Goal: Task Accomplishment & Management: Manage account settings

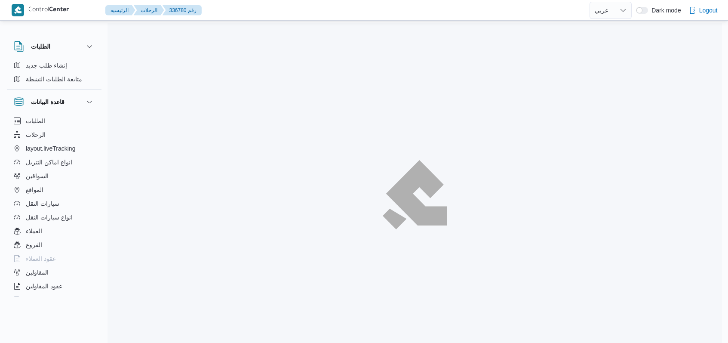
select select "ar"
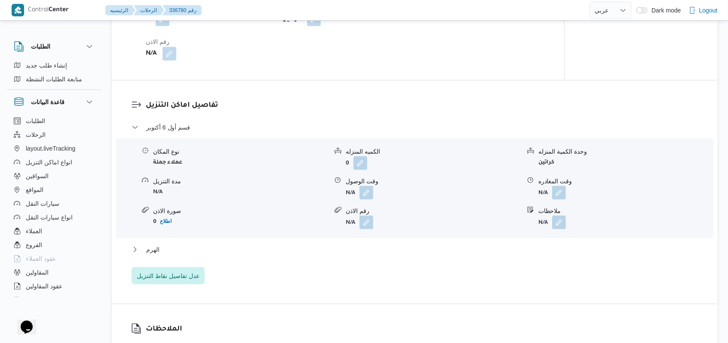
scroll to position [631, 0]
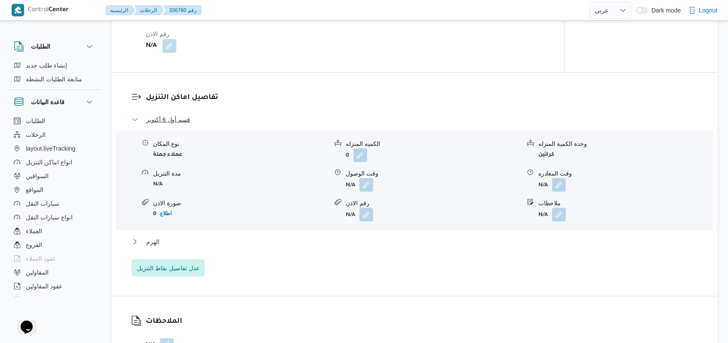
click at [191, 119] on button "قسم أول 6 أكتوبر" at bounding box center [415, 119] width 567 height 10
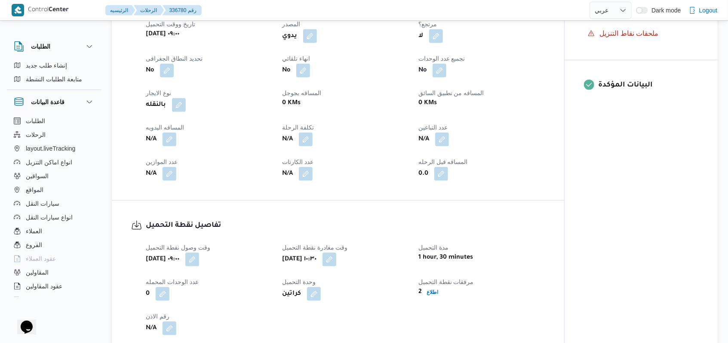
scroll to position [344, 0]
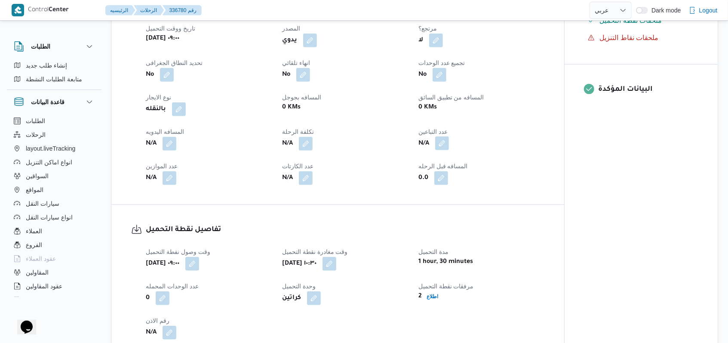
click at [443, 145] on button "button" at bounding box center [442, 143] width 14 height 14
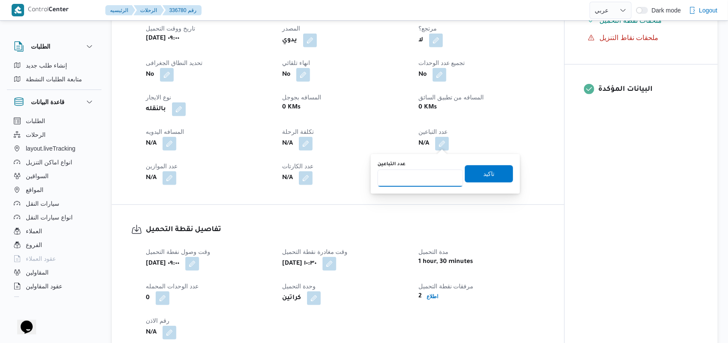
click at [420, 173] on input "عدد التباعين" at bounding box center [421, 178] width 86 height 17
type input "1"
click at [485, 176] on span "تاكيد" at bounding box center [489, 173] width 11 height 10
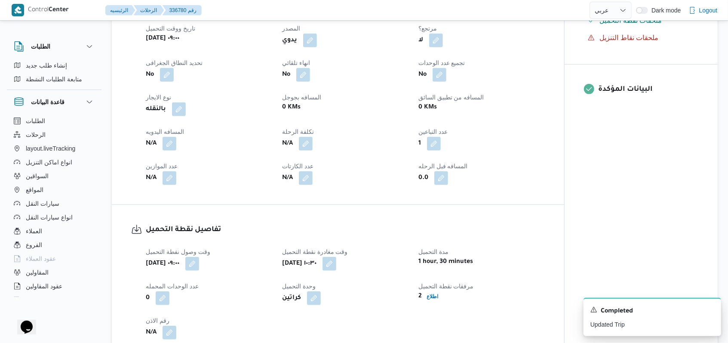
select select "ar"
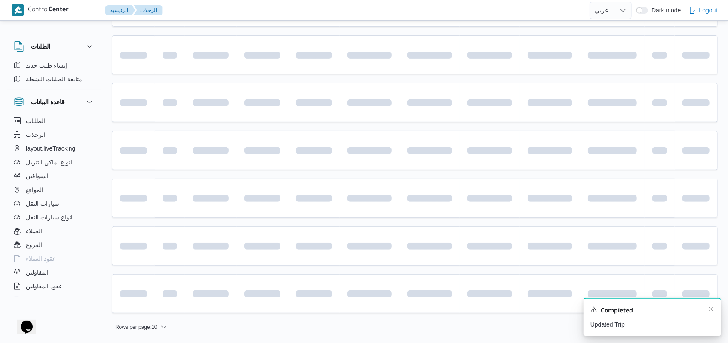
scroll to position [193, 0]
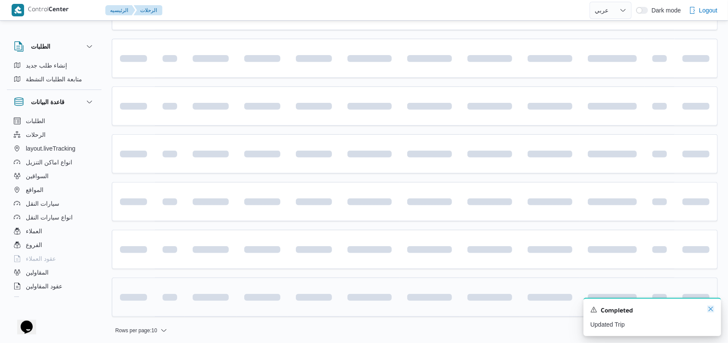
click at [713, 311] on icon "Dismiss toast" at bounding box center [711, 308] width 7 height 7
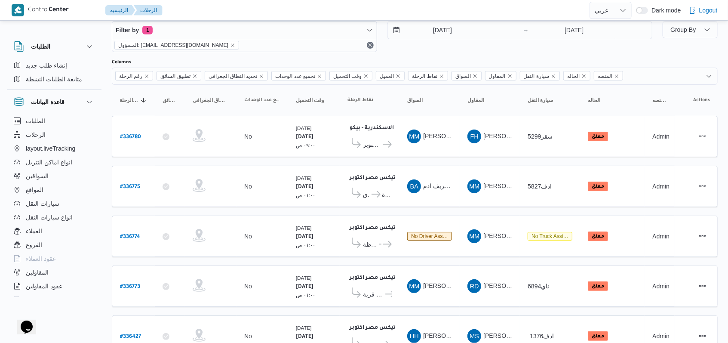
scroll to position [0, 0]
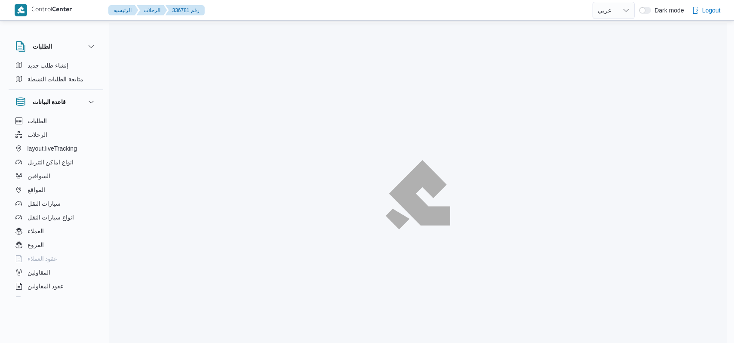
select select "ar"
click at [409, 278] on div at bounding box center [418, 194] width 618 height 343
select select "ar"
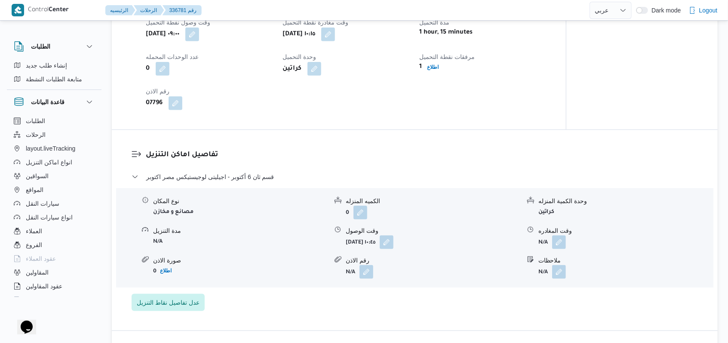
scroll to position [688, 0]
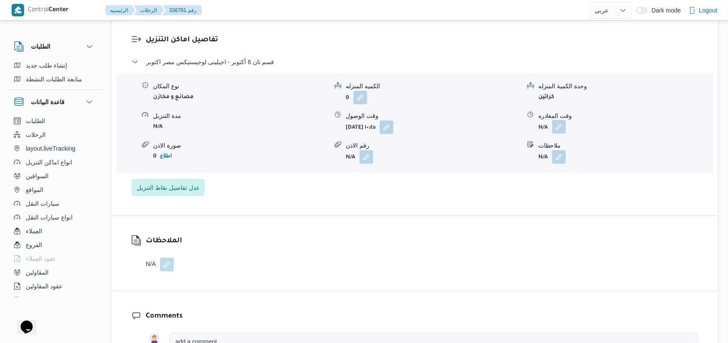
click at [563, 120] on button "button" at bounding box center [559, 127] width 14 height 14
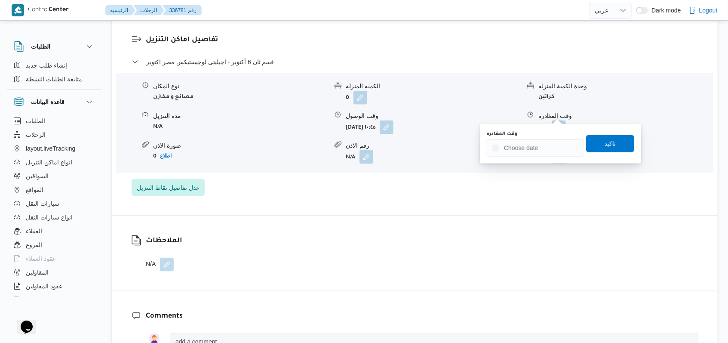
drag, startPoint x: 530, startPoint y: 162, endPoint x: 528, endPoint y: 154, distance: 8.0
click at [530, 162] on div "You are in a dialog. To close this dialog, hit escape. وقت المغادره تاكيد" at bounding box center [560, 144] width 161 height 40
click at [528, 154] on input "وقت المغادره" at bounding box center [536, 147] width 98 height 17
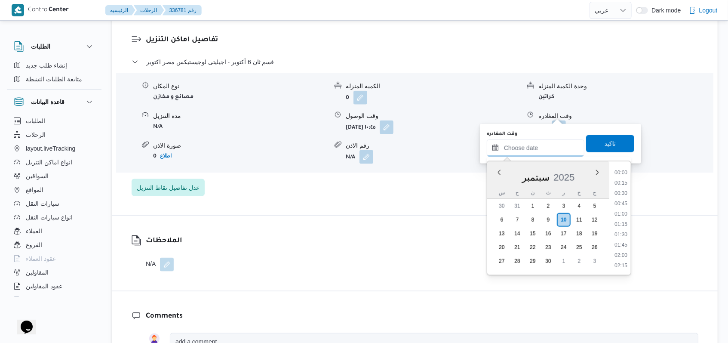
scroll to position [475, 0]
click at [624, 191] on li "12:00" at bounding box center [621, 193] width 20 height 9
type input "١٠/٠٩/٢٠٢٥ ١٢:٠٠"
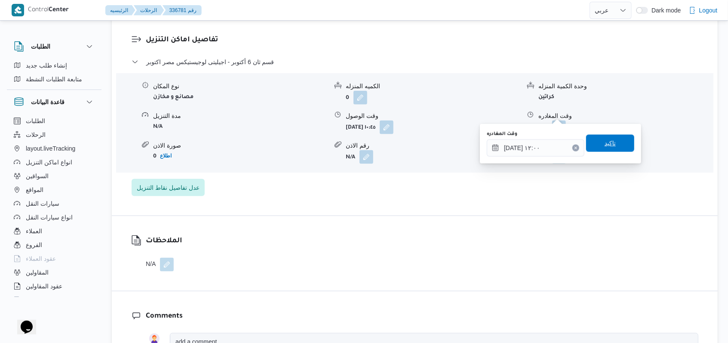
click at [605, 145] on span "تاكيد" at bounding box center [610, 143] width 11 height 10
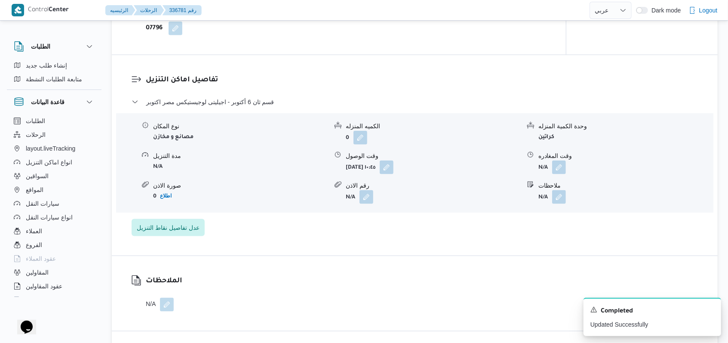
scroll to position [631, 0]
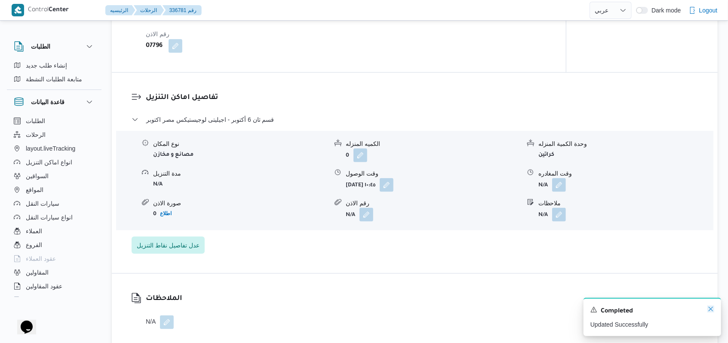
click at [712, 310] on icon "Dismiss toast" at bounding box center [711, 308] width 7 height 7
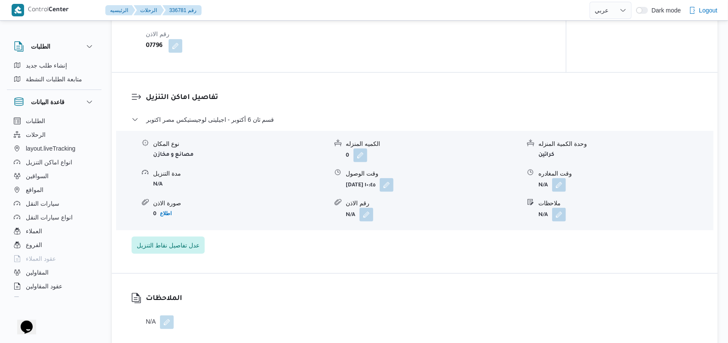
click at [534, 315] on div "الملاحظات N/A" at bounding box center [415, 311] width 606 height 75
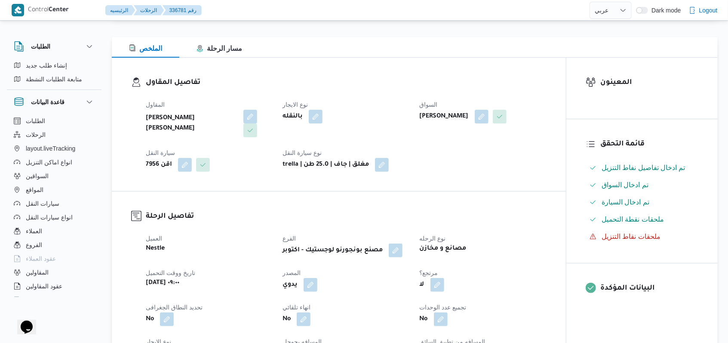
scroll to position [0, 0]
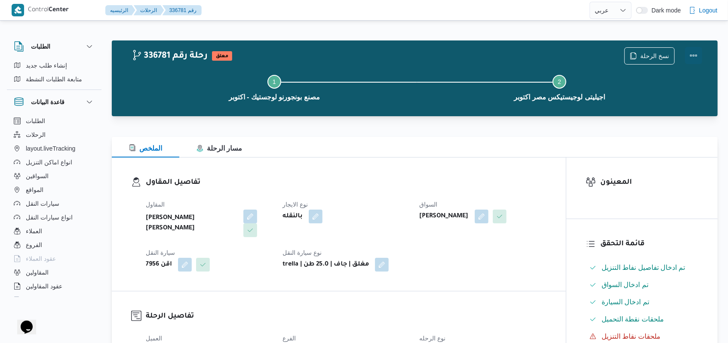
click at [697, 60] on button "Actions" at bounding box center [693, 55] width 17 height 17
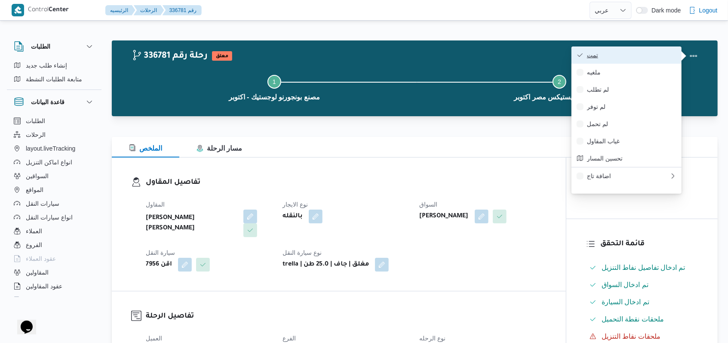
click at [665, 59] on span "تمت" at bounding box center [631, 55] width 89 height 7
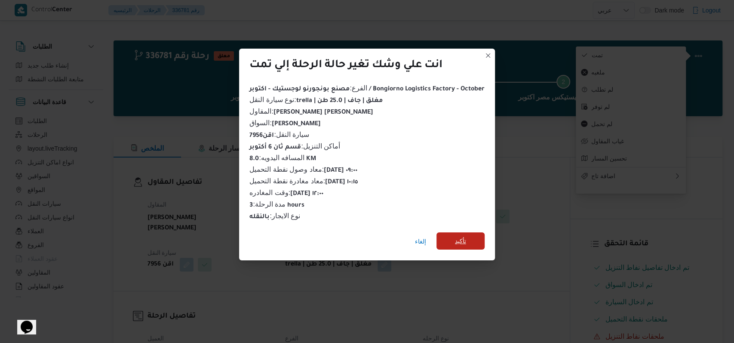
click at [450, 240] on span "تأكيد" at bounding box center [461, 240] width 48 height 17
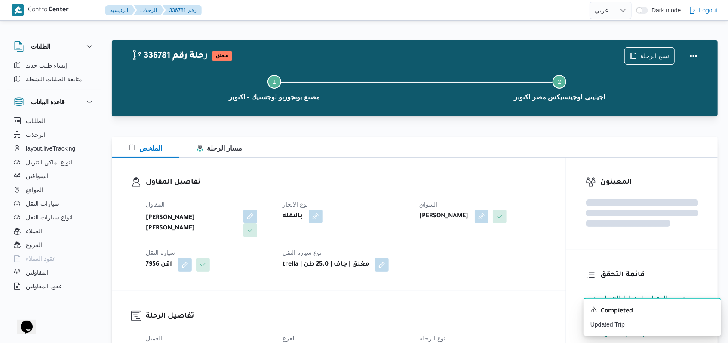
click at [293, 177] on h3 "تفاصيل المقاول" at bounding box center [346, 183] width 401 height 12
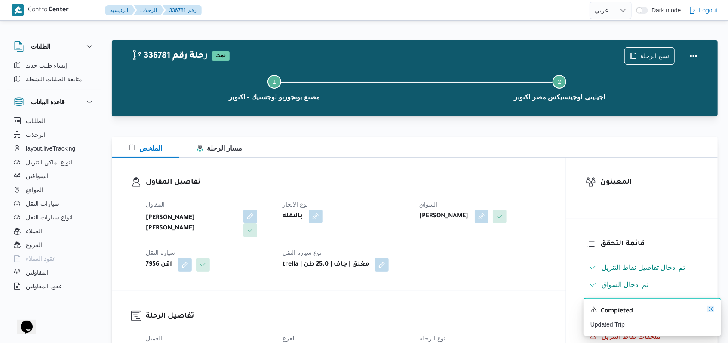
click at [712, 309] on icon "Dismiss toast" at bounding box center [711, 308] width 7 height 7
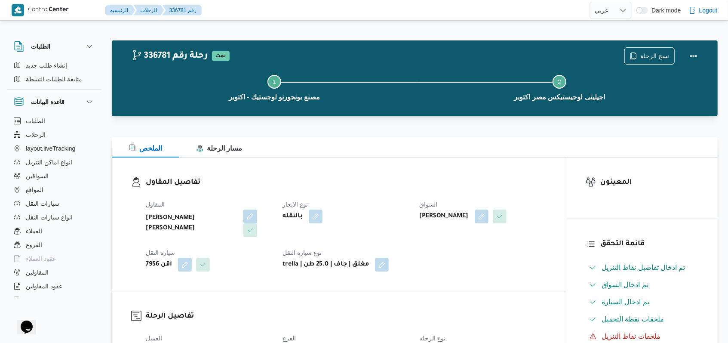
select select "ar"
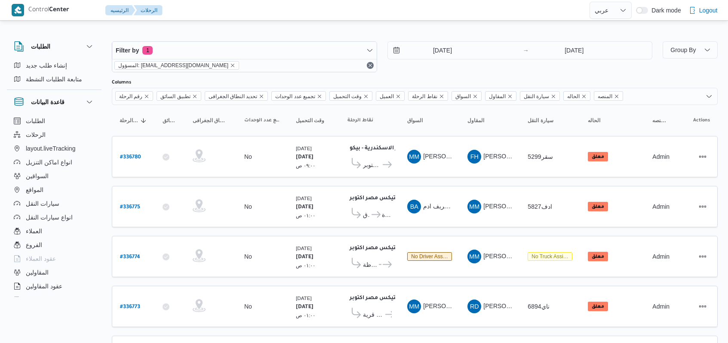
select select "ar"
click at [428, 61] on div "10/9/2025 → 10/9/2025" at bounding box center [520, 56] width 265 height 31
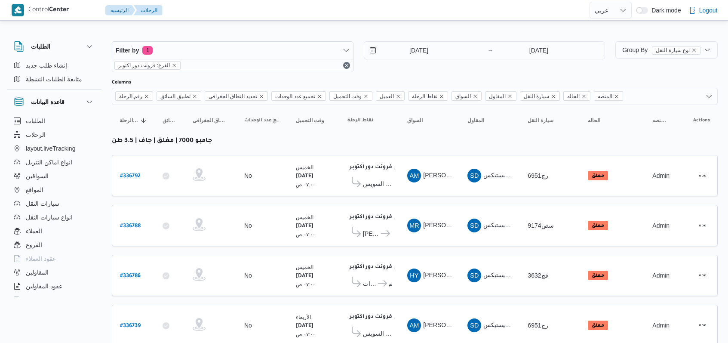
select select "ar"
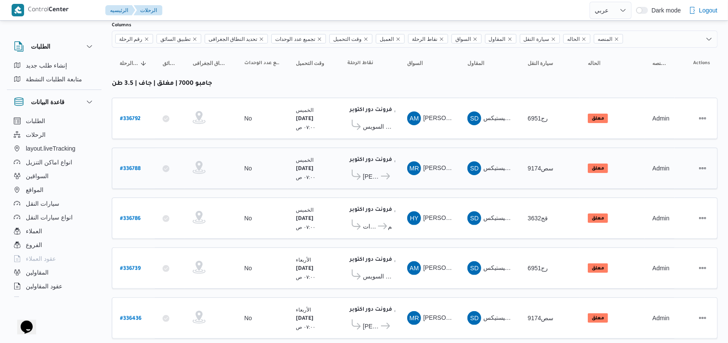
click at [381, 173] on icon at bounding box center [385, 176] width 9 height 6
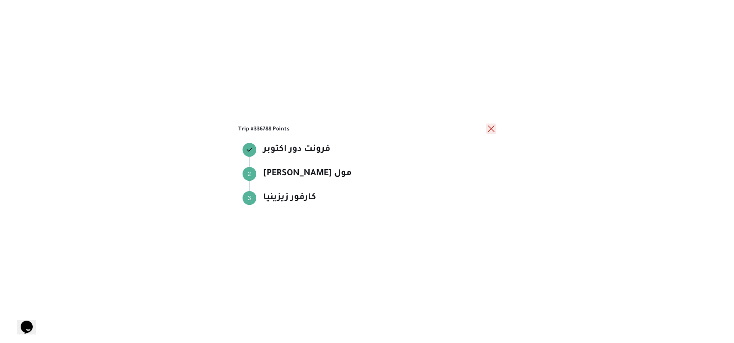
click at [488, 130] on button "close" at bounding box center [491, 128] width 10 height 10
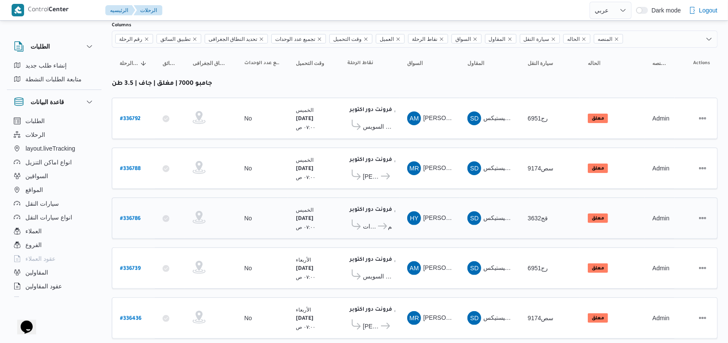
click at [381, 226] on span "كارفور الاسمرات كارفور المقطم" at bounding box center [370, 225] width 44 height 13
click at [381, 224] on icon at bounding box center [382, 226] width 9 height 6
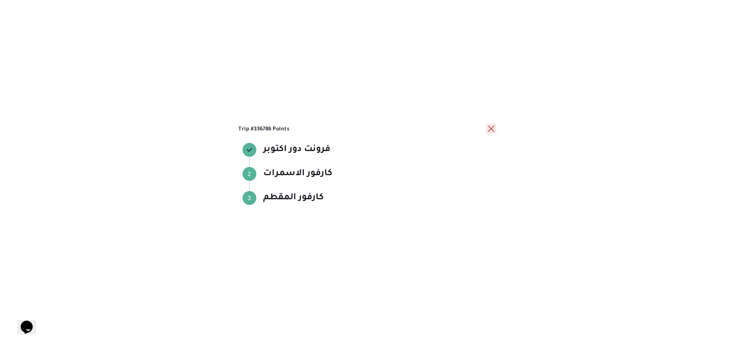
click at [487, 129] on button "close" at bounding box center [491, 128] width 10 height 10
